Goal: Information Seeking & Learning: Compare options

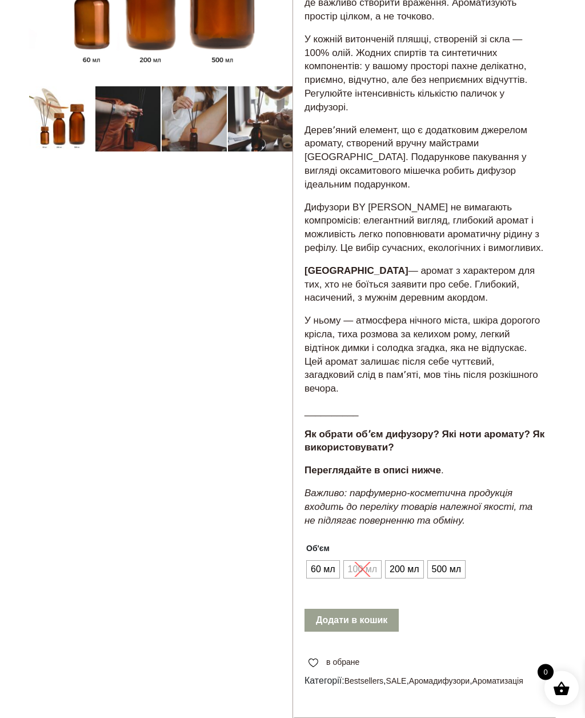
scroll to position [291, 0]
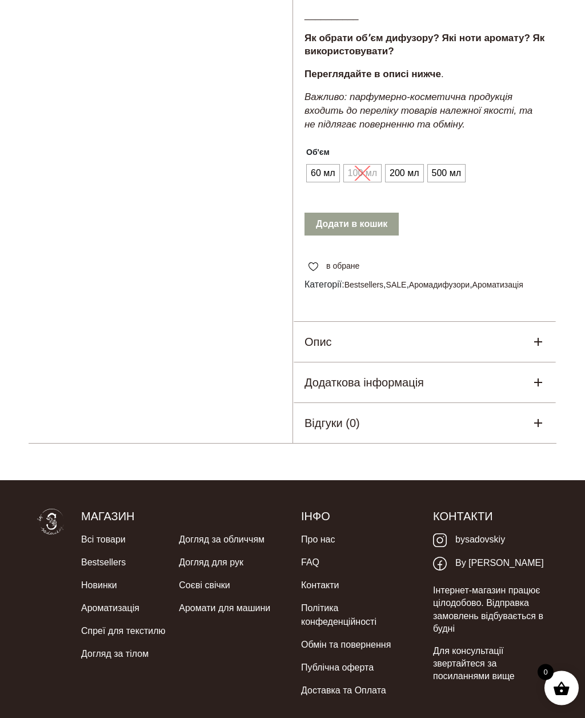
click at [546, 334] on div "Опис" at bounding box center [425, 342] width 264 height 40
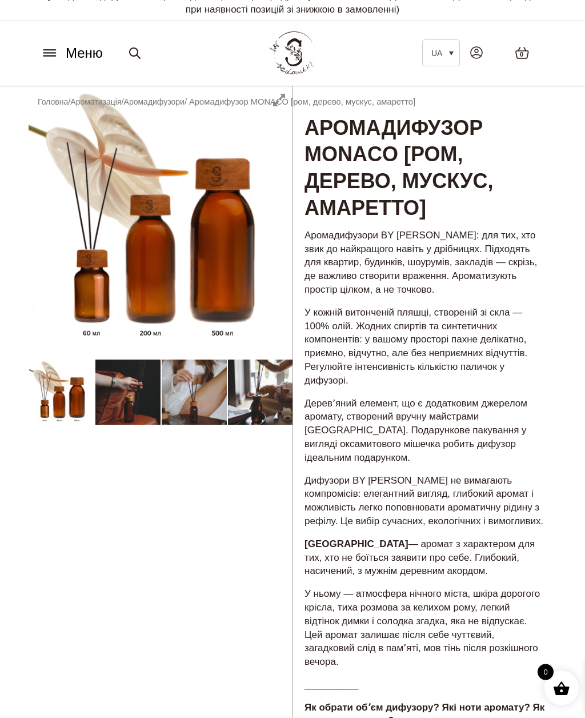
scroll to position [0, 0]
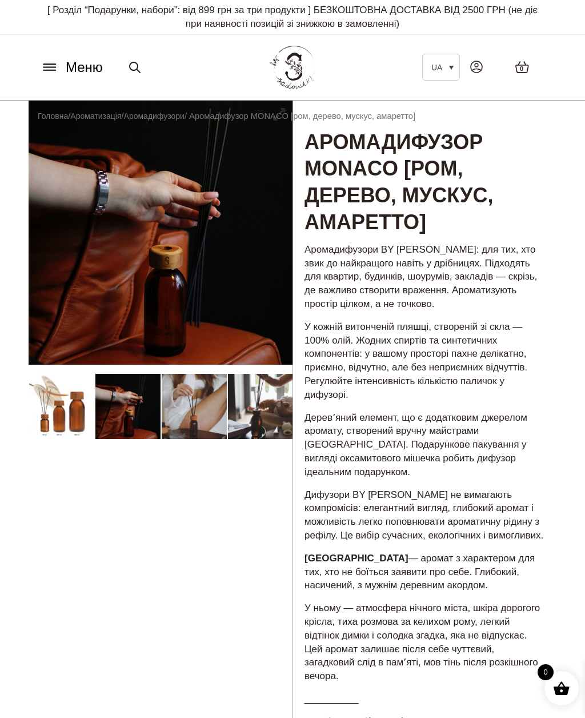
click at [173, 119] on link "Аромадифузори" at bounding box center [154, 115] width 61 height 9
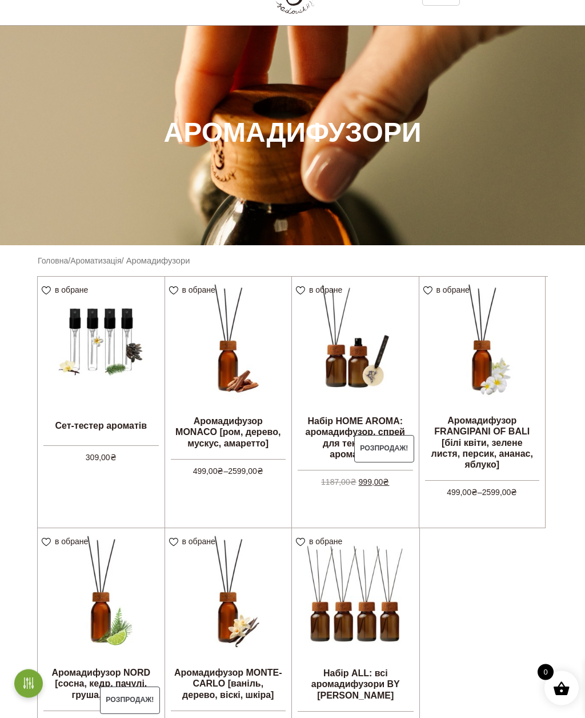
scroll to position [75, 0]
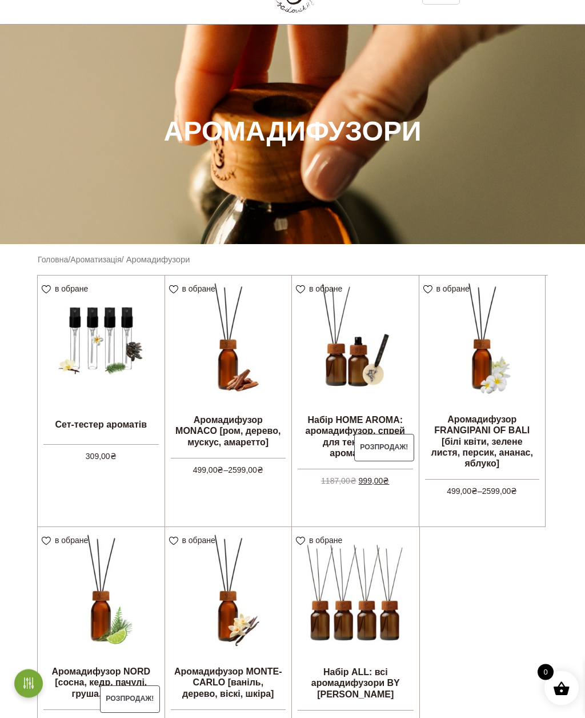
click at [340, 398] on img at bounding box center [355, 339] width 127 height 127
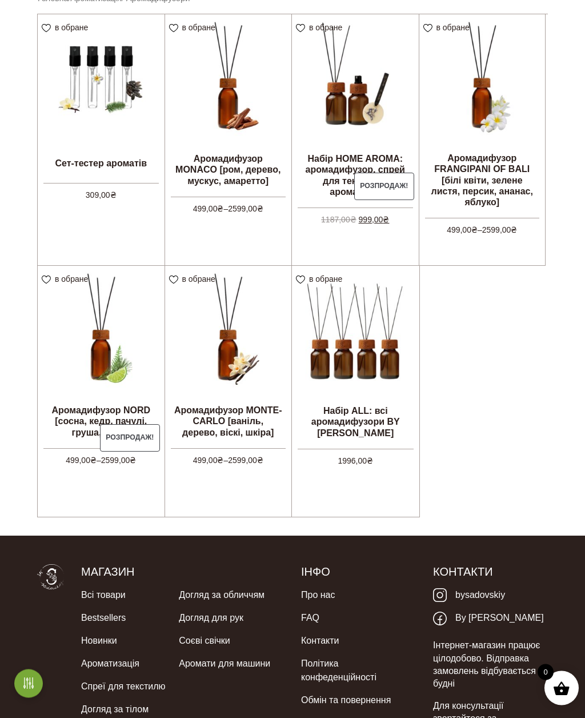
scroll to position [337, 0]
click at [110, 328] on img at bounding box center [101, 329] width 127 height 127
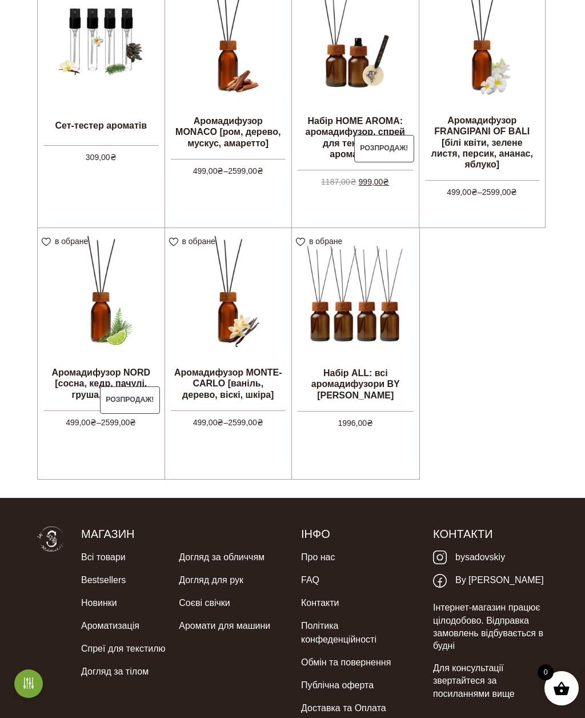
click at [257, 338] on img at bounding box center [228, 291] width 127 height 127
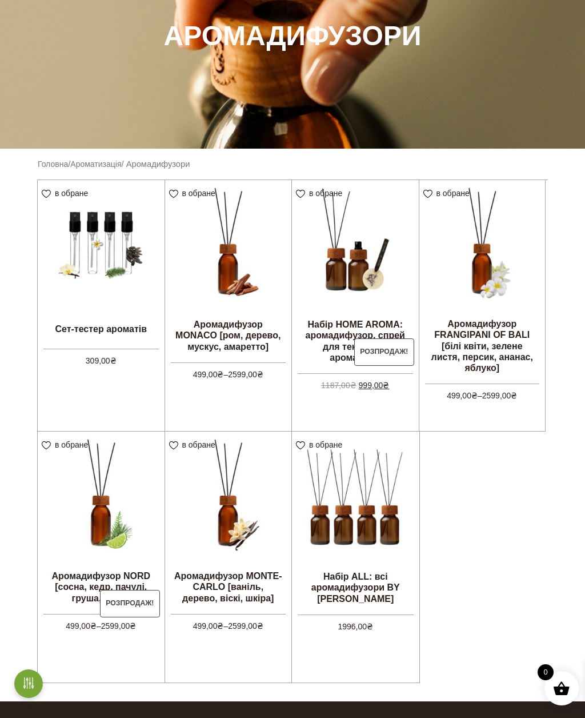
scroll to position [171, 0]
